Goal: Task Accomplishment & Management: Use online tool/utility

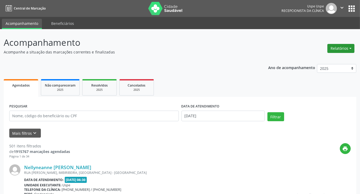
click at [349, 48] on button "Relatórios" at bounding box center [340, 48] width 27 height 9
click at [320, 62] on link "Agendamentos" at bounding box center [325, 59] width 57 height 7
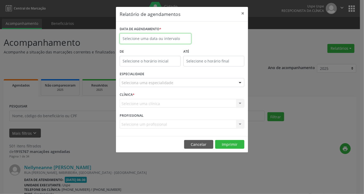
click at [180, 42] on input "text" at bounding box center [156, 38] width 72 height 11
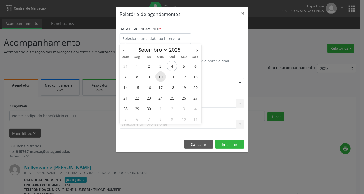
click at [160, 77] on span "10" at bounding box center [160, 77] width 10 height 10
type input "[DATE]"
click at [160, 77] on span "10" at bounding box center [160, 77] width 10 height 10
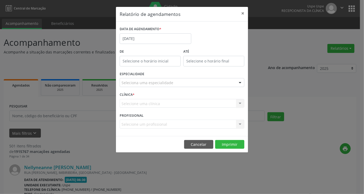
click at [192, 81] on div "Seleciona uma especialidade" at bounding box center [182, 82] width 125 height 9
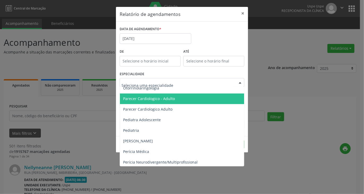
scroll to position [741, 0]
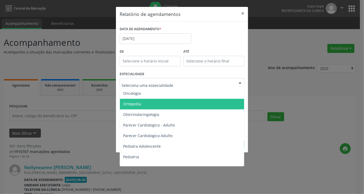
click at [150, 106] on span "Ortopedia" at bounding box center [182, 104] width 125 height 11
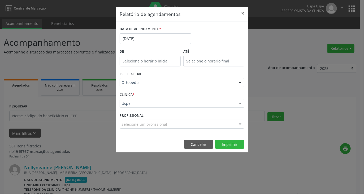
click at [207, 126] on div "Selecione um profissional" at bounding box center [182, 124] width 125 height 9
drag, startPoint x: 176, startPoint y: 124, endPoint x: 180, endPoint y: 123, distance: 4.0
click at [180, 123] on input "text" at bounding box center [177, 127] width 112 height 11
click at [185, 116] on span "Não há nenhuma opção para ser exibida." at bounding box center [182, 114] width 124 height 11
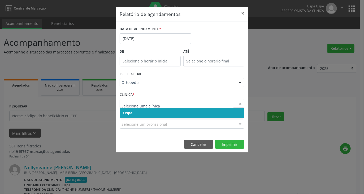
click at [154, 113] on span "Uspe" at bounding box center [182, 113] width 124 height 11
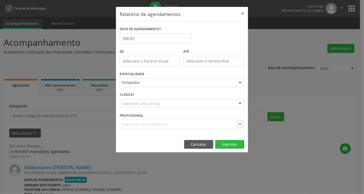
click at [164, 104] on div "Selecione uma clínica" at bounding box center [182, 103] width 125 height 9
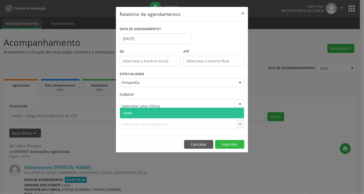
click at [146, 114] on span "Uspe" at bounding box center [182, 113] width 124 height 11
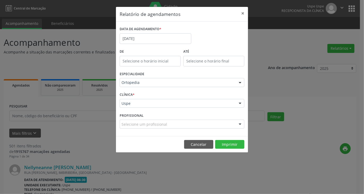
click at [166, 124] on div "Selecione um profissional" at bounding box center [182, 124] width 125 height 9
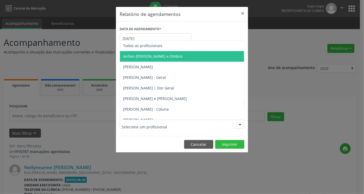
click at [175, 57] on span "Airllan [PERSON_NAME] e Ombro" at bounding box center [152, 56] width 59 height 5
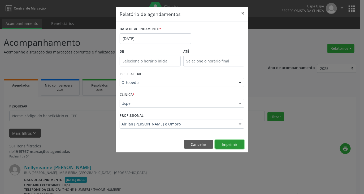
click at [226, 144] on button "Imprimir" at bounding box center [229, 144] width 29 height 9
click at [229, 141] on button "Imprimir" at bounding box center [229, 144] width 29 height 9
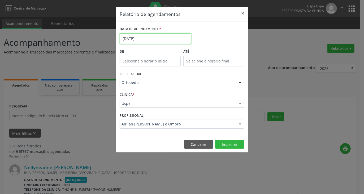
click at [149, 37] on input "[DATE]" at bounding box center [156, 38] width 72 height 11
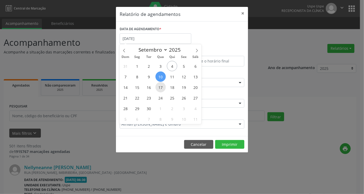
click at [161, 89] on span "17" at bounding box center [160, 87] width 10 height 10
type input "[DATE]"
click at [161, 89] on span "17" at bounding box center [160, 87] width 10 height 10
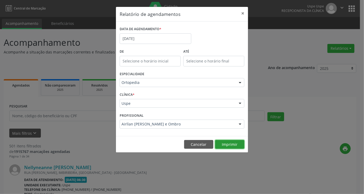
click at [218, 145] on button "Imprimir" at bounding box center [229, 144] width 29 height 9
click at [156, 33] on label "DATA DE AGENDAMENTO *" at bounding box center [141, 29] width 42 height 8
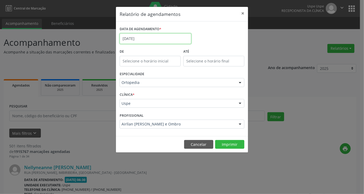
click at [157, 40] on input "[DATE]" at bounding box center [156, 38] width 72 height 11
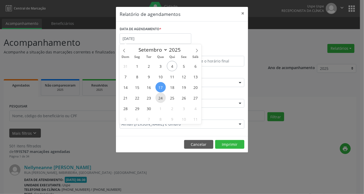
click at [163, 98] on span "24" at bounding box center [160, 98] width 10 height 10
type input "[DATE]"
click at [160, 98] on span "24" at bounding box center [160, 98] width 10 height 10
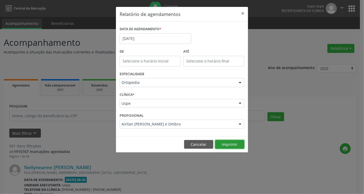
click at [222, 143] on button "Imprimir" at bounding box center [229, 144] width 29 height 9
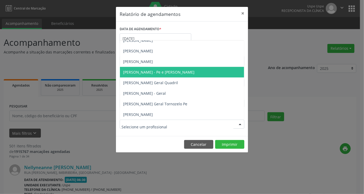
scroll to position [302, 0]
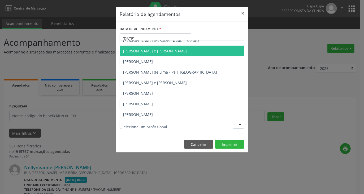
click at [158, 51] on span "[PERSON_NAME] e [PERSON_NAME]" at bounding box center [155, 51] width 64 height 5
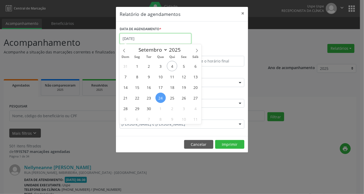
click at [155, 38] on input "[DATE]" at bounding box center [156, 38] width 72 height 11
click at [185, 77] on span "12" at bounding box center [183, 77] width 10 height 10
type input "[DATE]"
click at [185, 77] on span "12" at bounding box center [183, 77] width 10 height 10
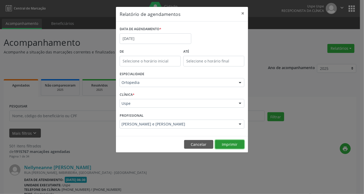
click at [228, 144] on button "Imprimir" at bounding box center [229, 144] width 29 height 9
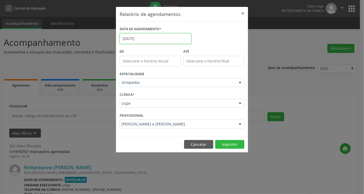
click at [165, 37] on input "[DATE]" at bounding box center [156, 38] width 72 height 11
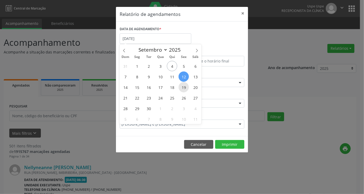
click at [185, 85] on span "19" at bounding box center [183, 87] width 10 height 10
type input "[DATE]"
click at [185, 85] on span "19" at bounding box center [183, 87] width 10 height 10
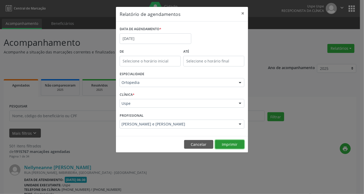
click at [228, 142] on button "Imprimir" at bounding box center [229, 144] width 29 height 9
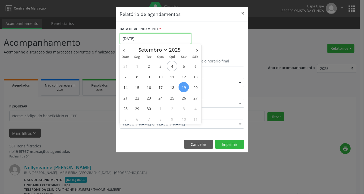
click at [149, 40] on input "[DATE]" at bounding box center [156, 38] width 72 height 11
click at [186, 98] on span "26" at bounding box center [183, 98] width 10 height 10
type input "[DATE]"
click at [186, 98] on span "26" at bounding box center [183, 98] width 10 height 10
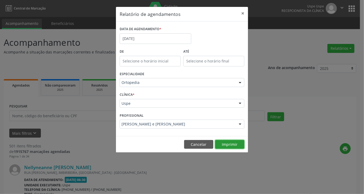
click at [224, 143] on button "Imprimir" at bounding box center [229, 144] width 29 height 9
